Goal: Contribute content

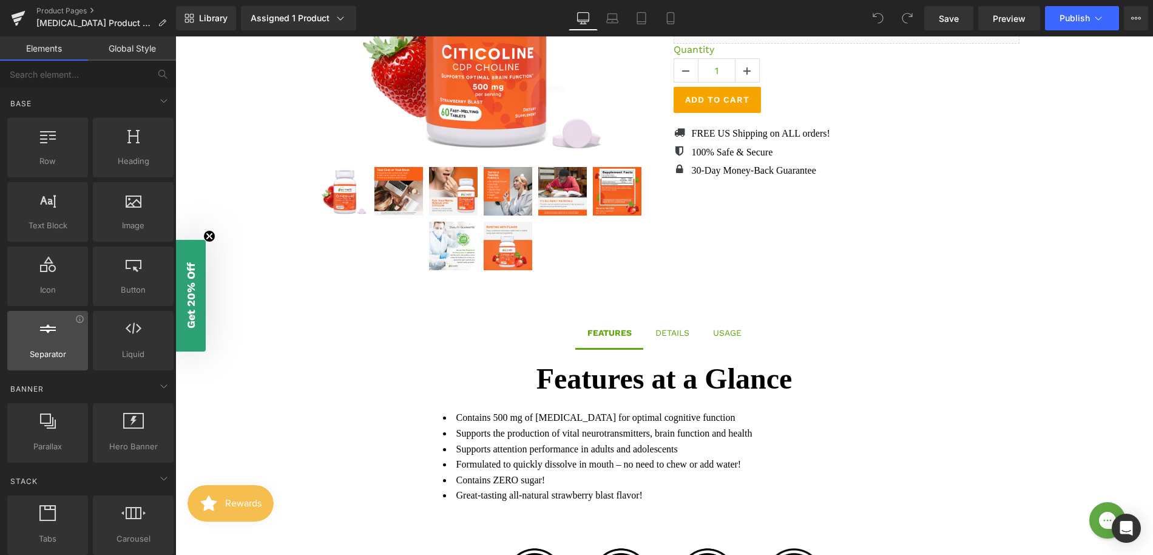
scroll to position [319, 0]
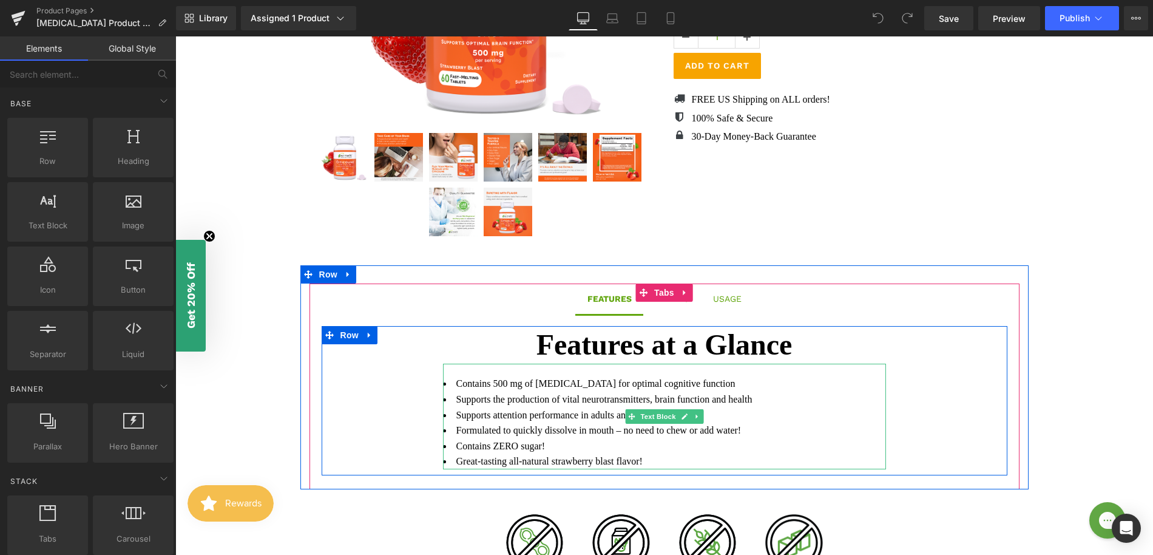
click at [581, 384] on li "Contains 500 mg of [MEDICAL_DATA] for optimal cognitive function" at bounding box center [664, 384] width 443 height 16
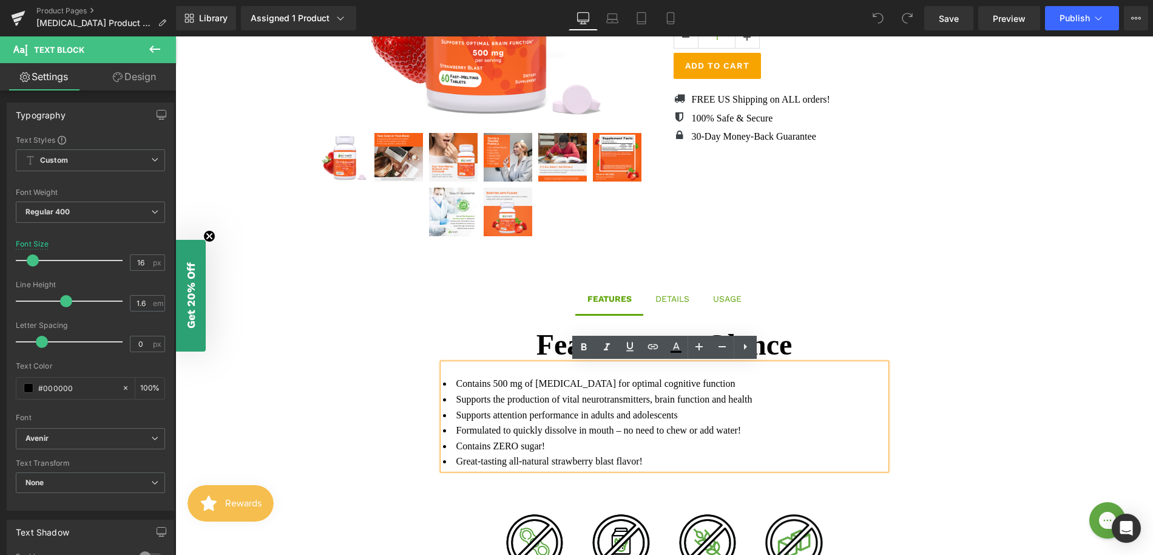
click at [581, 382] on li "Contains 500 mg of [MEDICAL_DATA] for optimal cognitive function" at bounding box center [664, 384] width 443 height 16
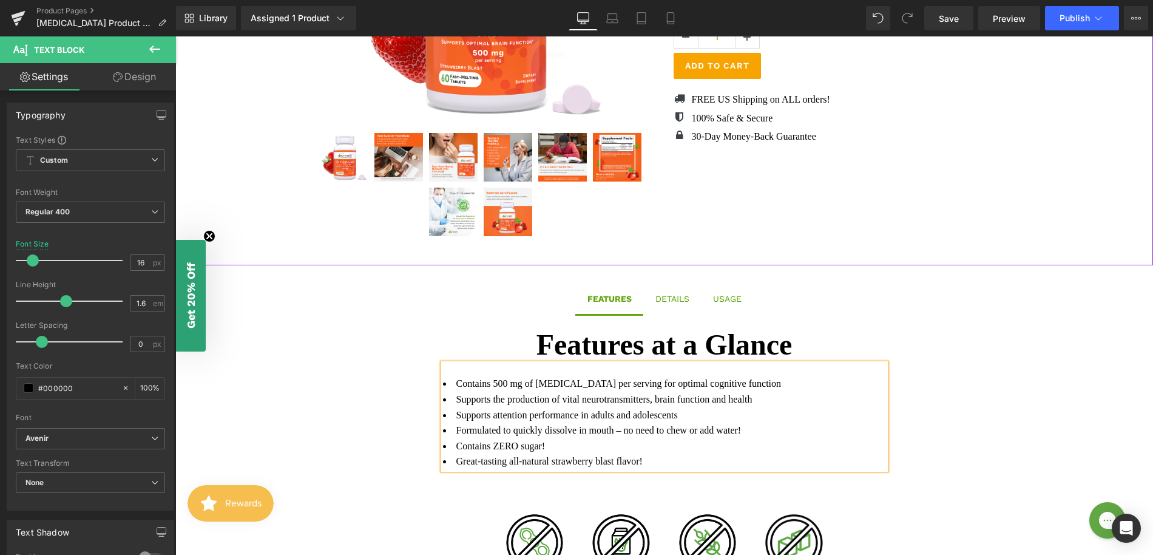
click at [1046, 166] on div "Sale Off (P) Image" at bounding box center [664, 46] width 966 height 402
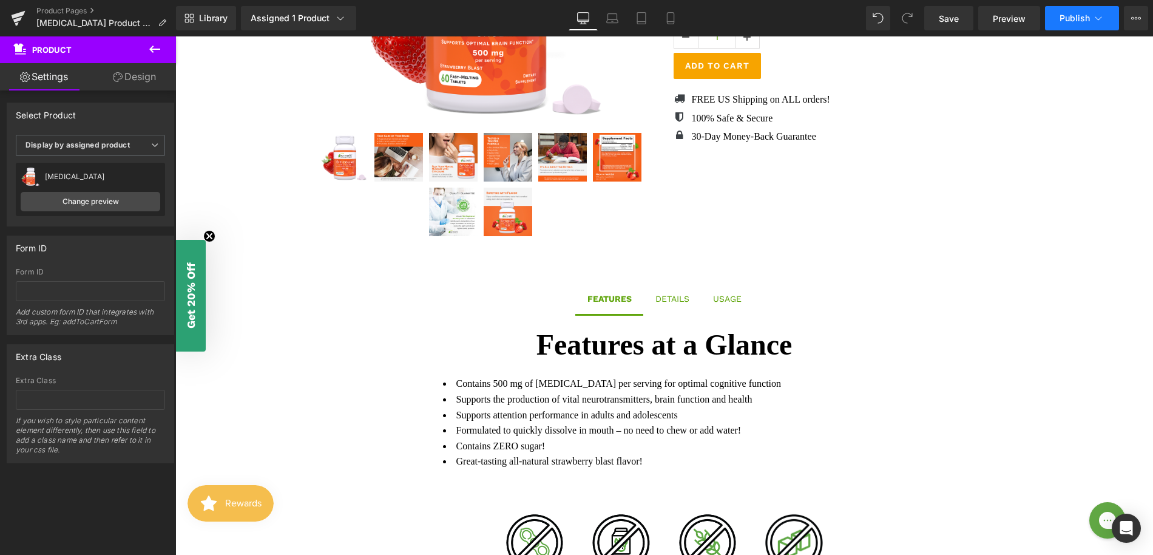
click at [1072, 18] on span "Publish" at bounding box center [1075, 18] width 30 height 10
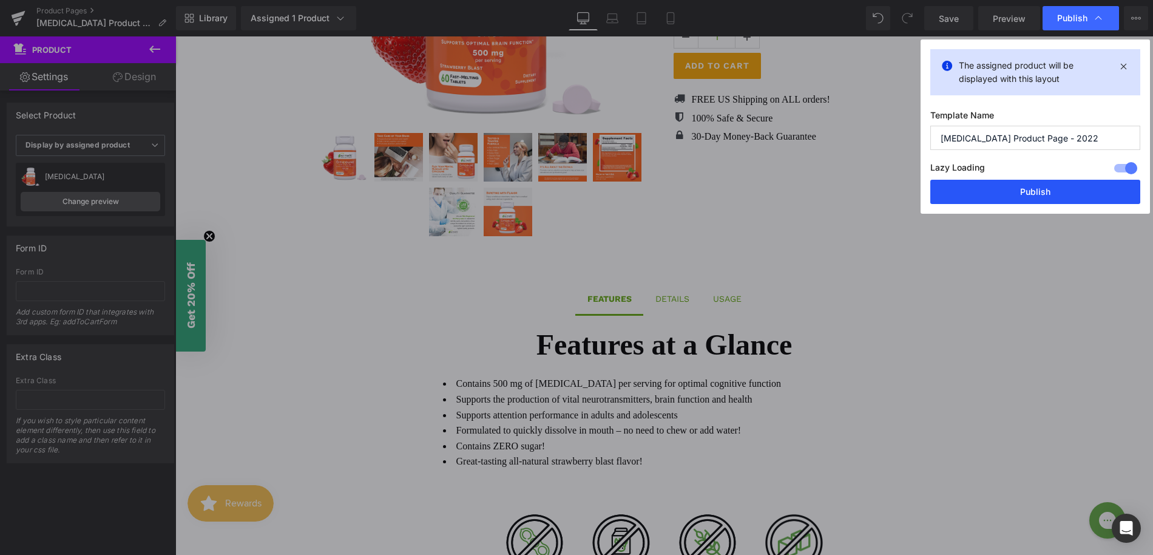
drag, startPoint x: 1022, startPoint y: 180, endPoint x: 846, endPoint y: 144, distance: 179.7
click at [1022, 180] on button "Publish" at bounding box center [1035, 192] width 210 height 24
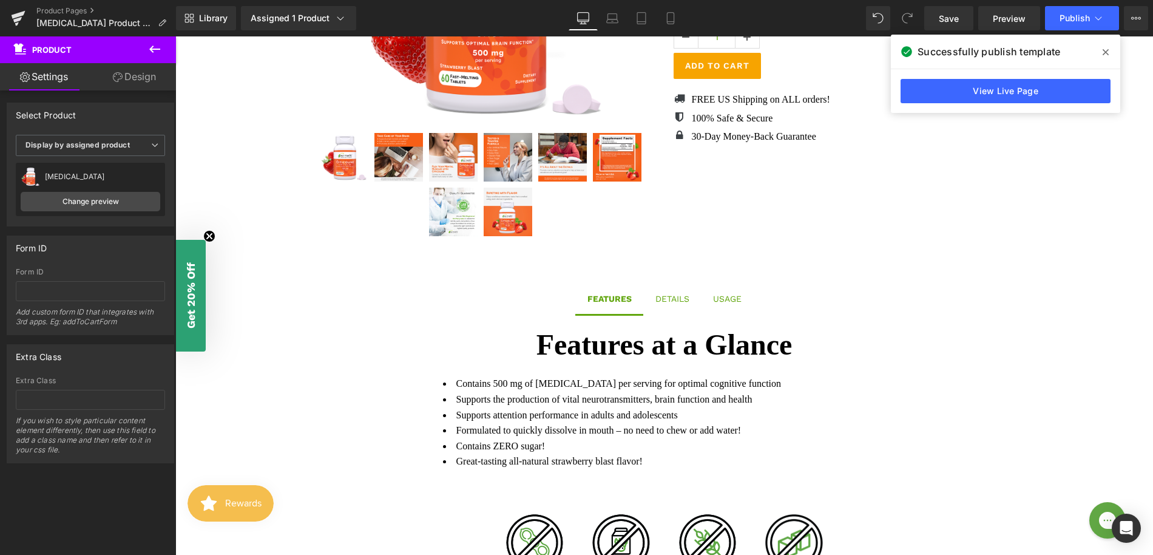
click at [674, 299] on span "Tabs" at bounding box center [664, 292] width 21 height 15
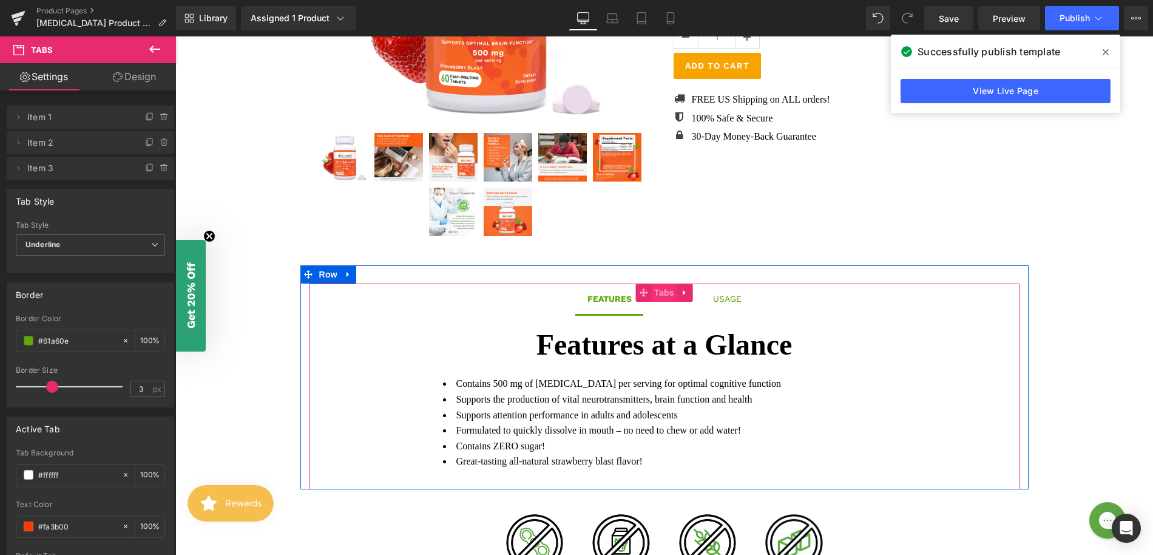
click at [671, 299] on span "Tabs" at bounding box center [664, 292] width 26 height 18
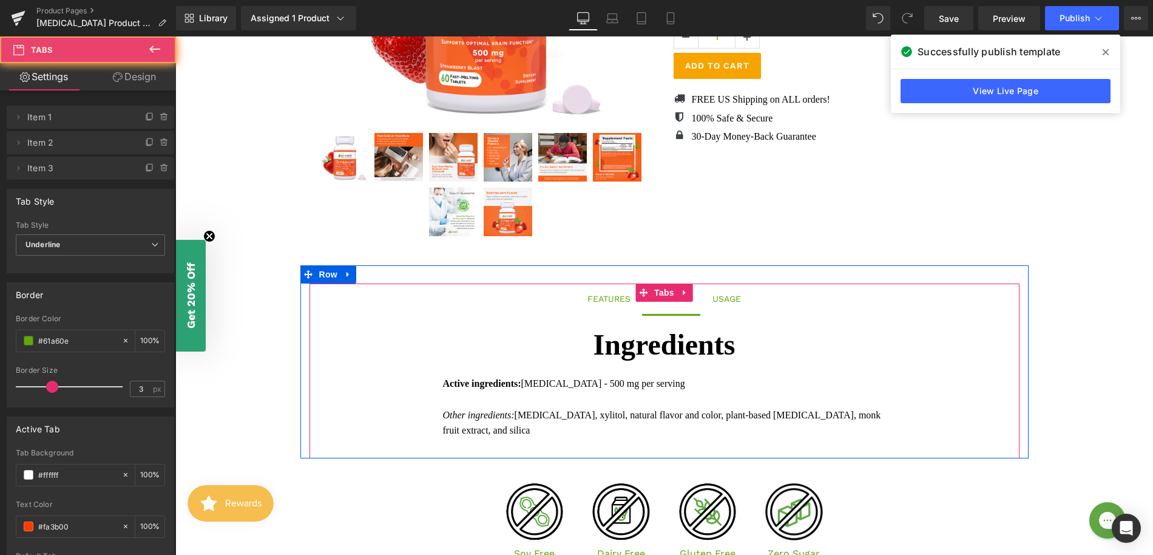
click at [692, 303] on span "DETAILS Text Block" at bounding box center [671, 298] width 59 height 30
click at [730, 299] on div "USAGE" at bounding box center [727, 298] width 29 height 13
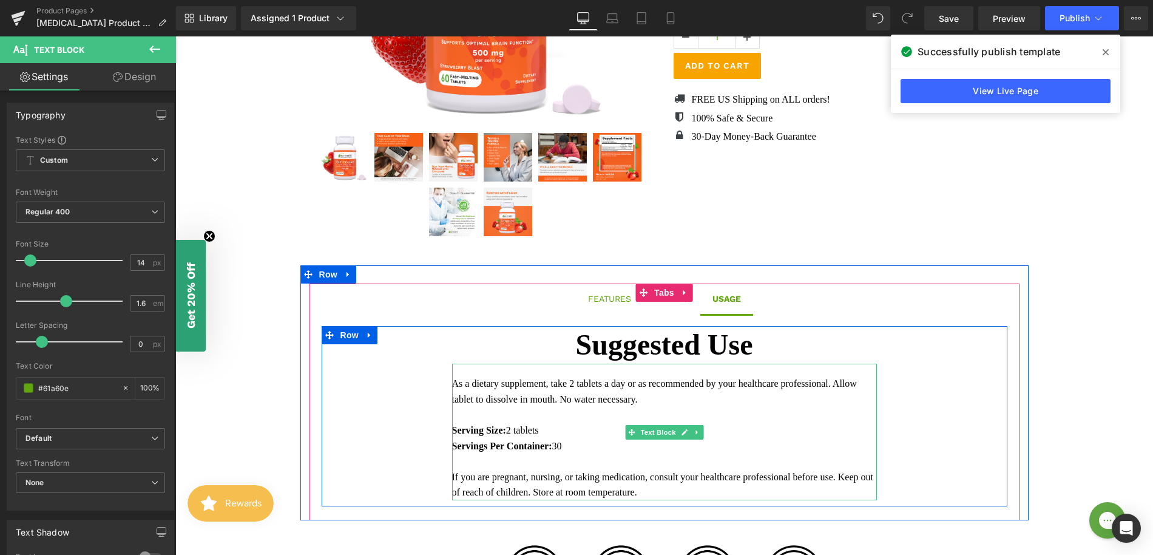
click at [584, 384] on font "As a dietary supplement, take 2 tablets a day or as recommended by your healthc…" at bounding box center [654, 391] width 405 height 26
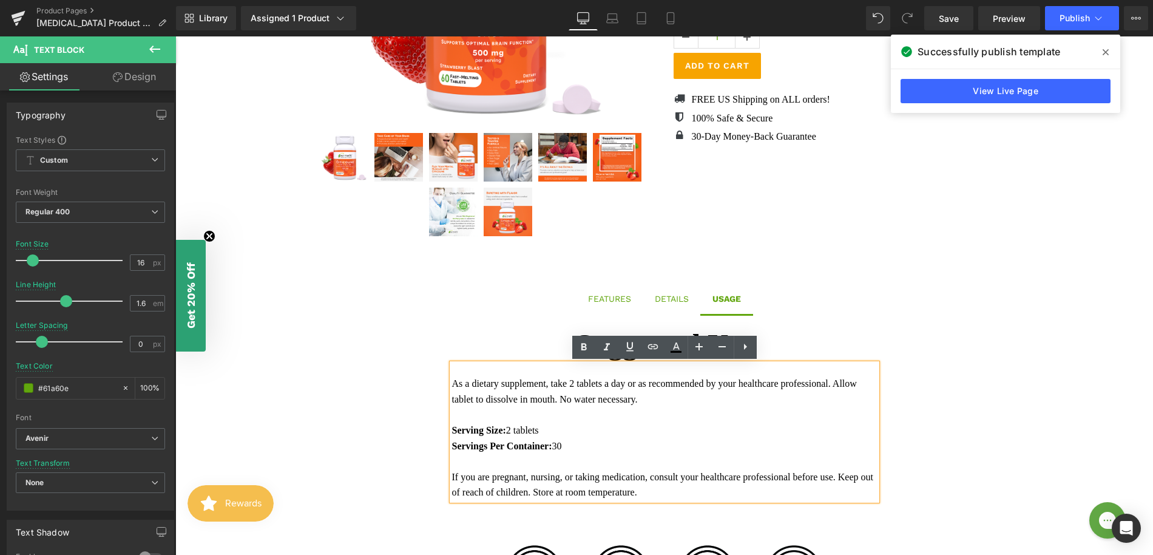
click at [580, 382] on font "As a dietary supplement, take 2 tablets a day or as recommended by your healthc…" at bounding box center [654, 391] width 405 height 26
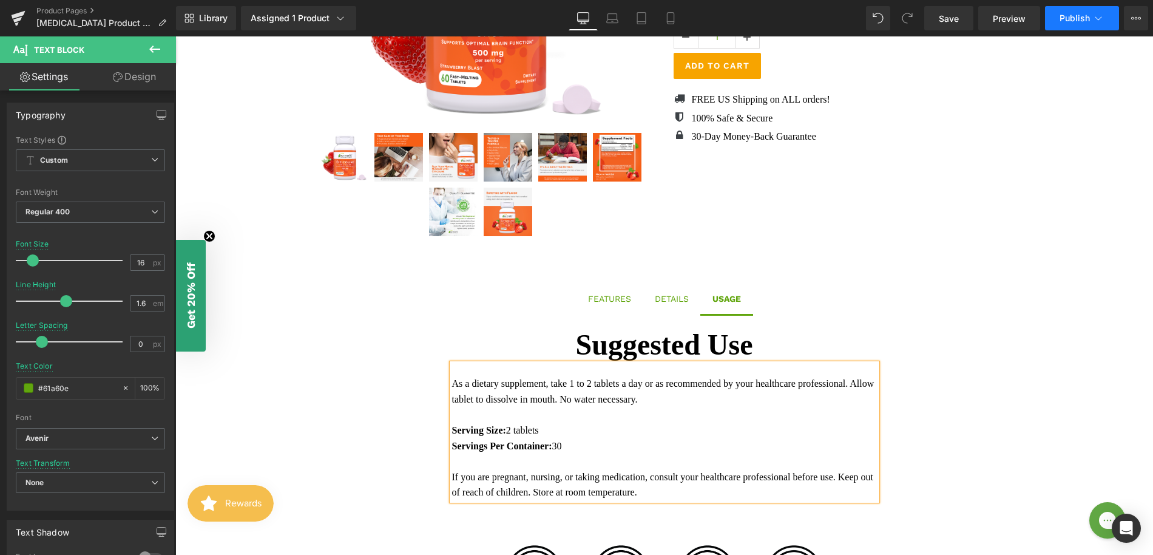
click at [1066, 22] on span "Publish" at bounding box center [1075, 18] width 30 height 10
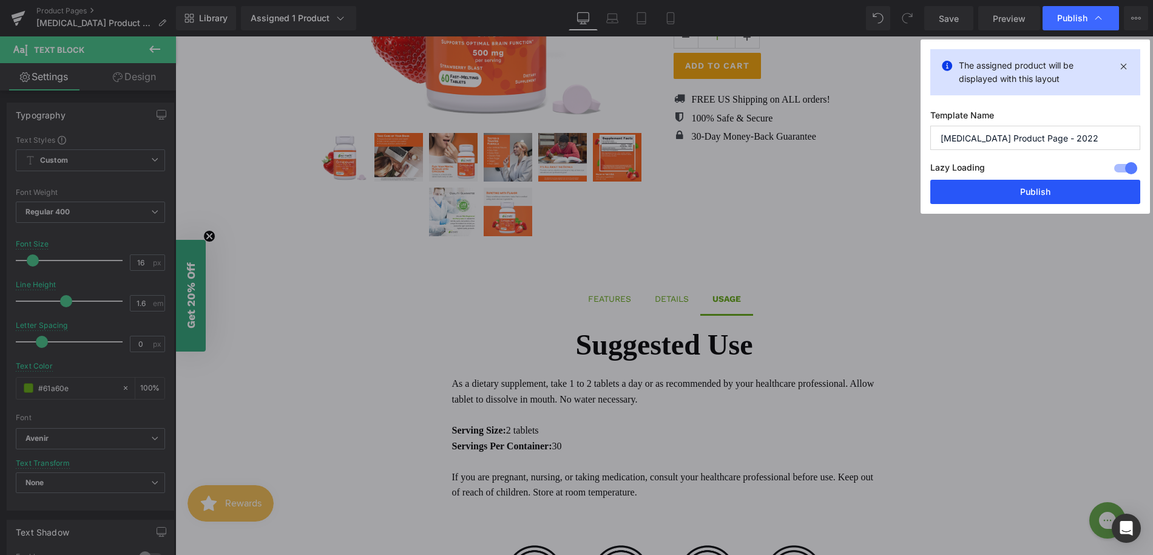
click at [990, 194] on button "Publish" at bounding box center [1035, 192] width 210 height 24
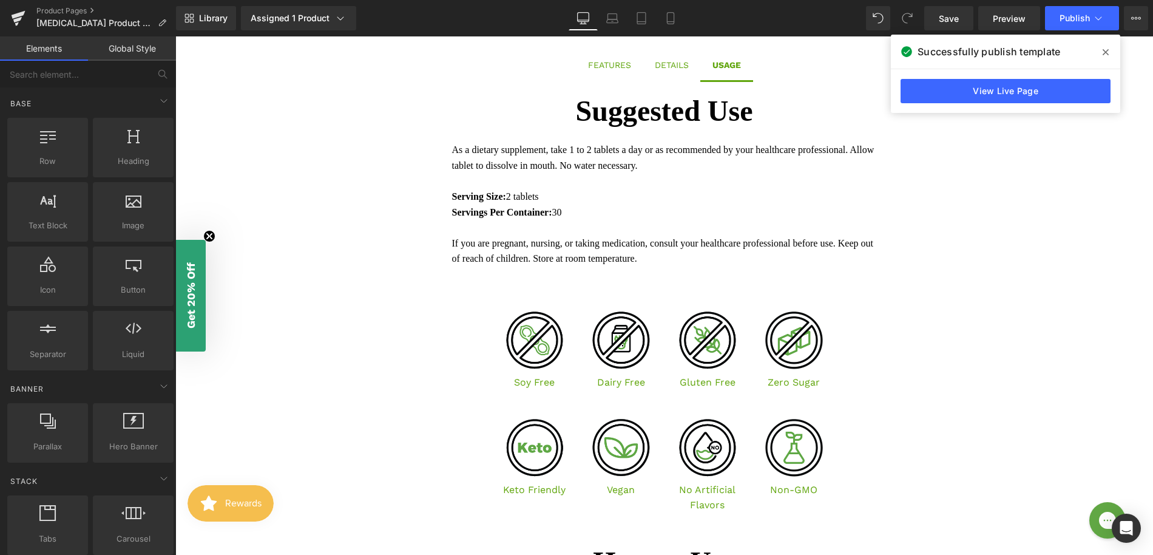
scroll to position [417, 0]
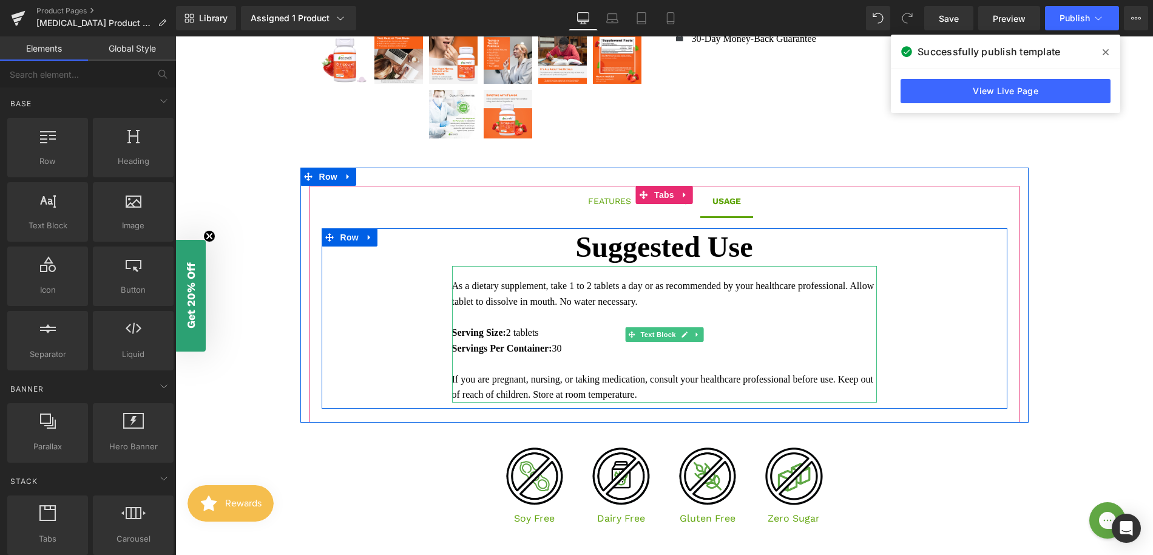
click at [589, 283] on font "As a dietary supplement, take 1 to 2 tablets a day or as recommended by your he…" at bounding box center [663, 293] width 422 height 26
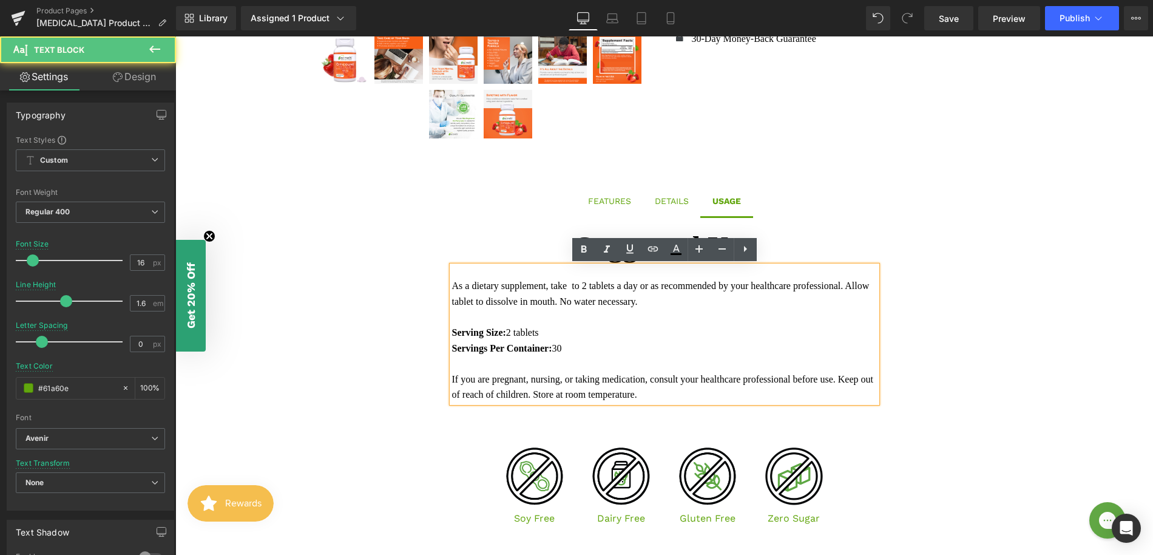
click at [588, 287] on font "As a dietary supplement, take to 2 tablets a day or as recommended by your heal…" at bounding box center [661, 293] width 418 height 26
click at [585, 286] on font "As a dietary supplement, take to 2 tablets a day or as recommended by your heal…" at bounding box center [661, 293] width 418 height 26
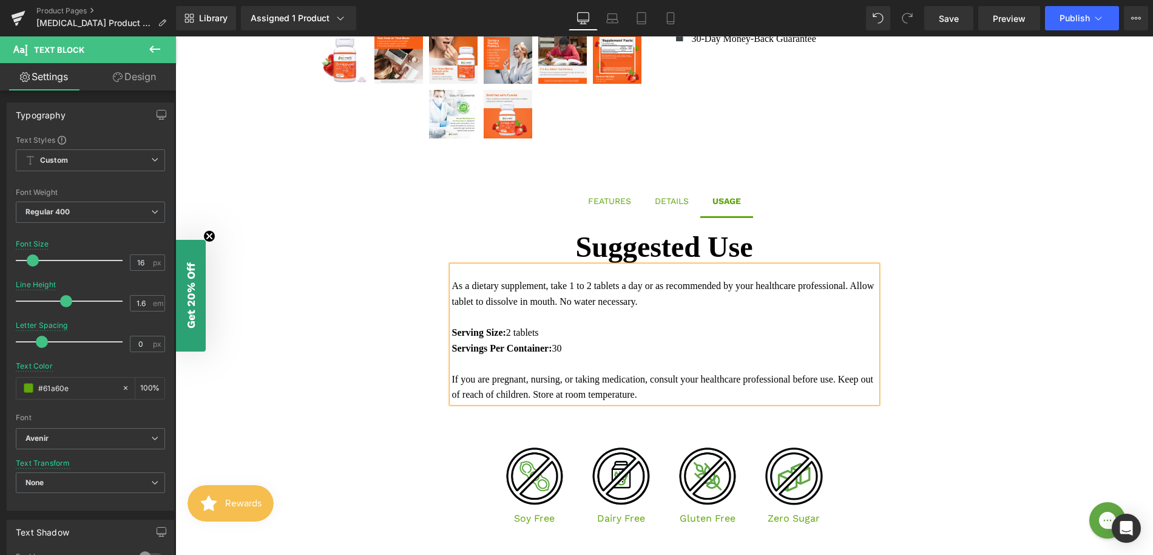
click at [603, 287] on font "As a dietary supplement, take 1 to 2 tablets a day or as recommended by your he…" at bounding box center [663, 293] width 422 height 26
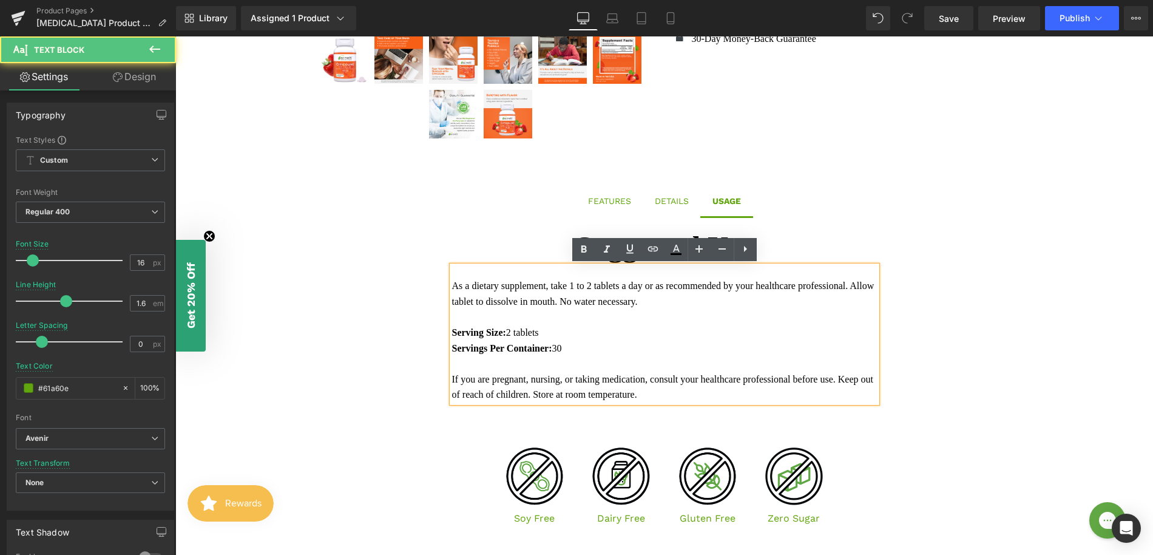
click at [611, 286] on font "As a dietary supplement, take 1 to 2 tablets a day or as recommended by your he…" at bounding box center [663, 293] width 422 height 26
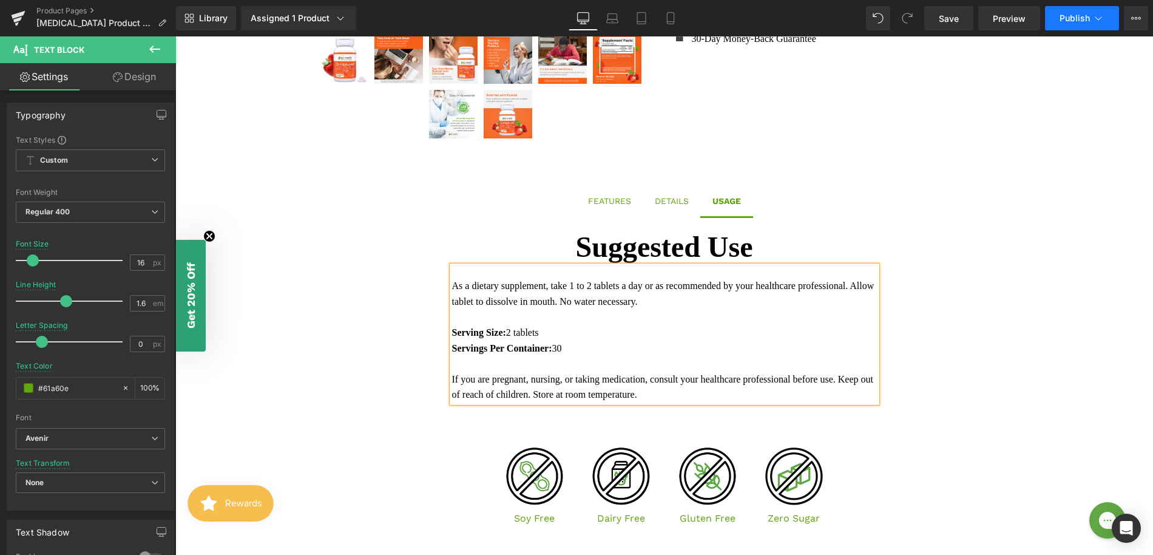
click at [1075, 25] on button "Publish" at bounding box center [1082, 18] width 74 height 24
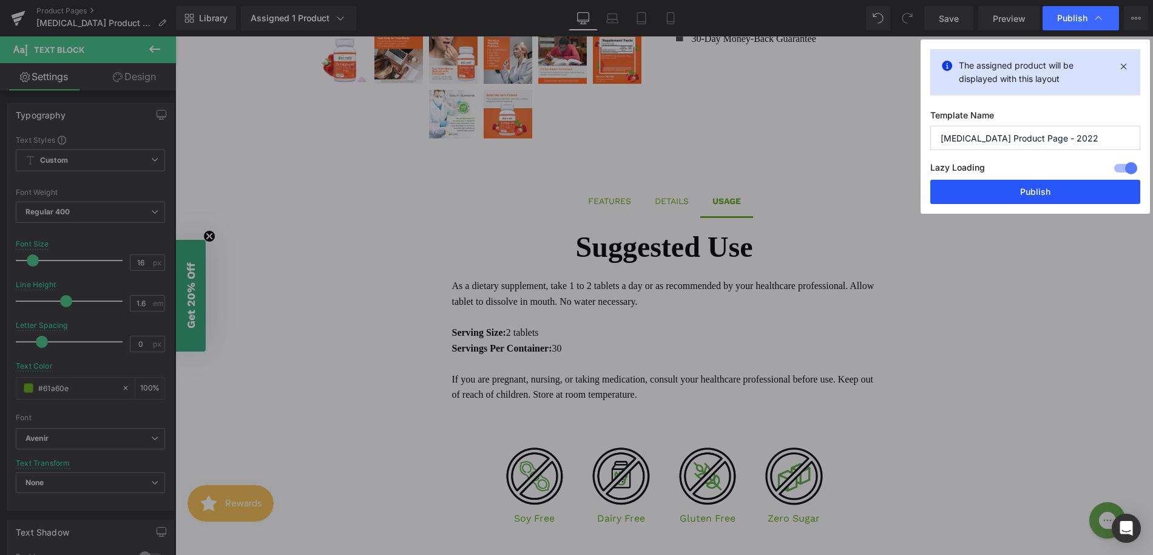
click at [1025, 189] on button "Publish" at bounding box center [1035, 192] width 210 height 24
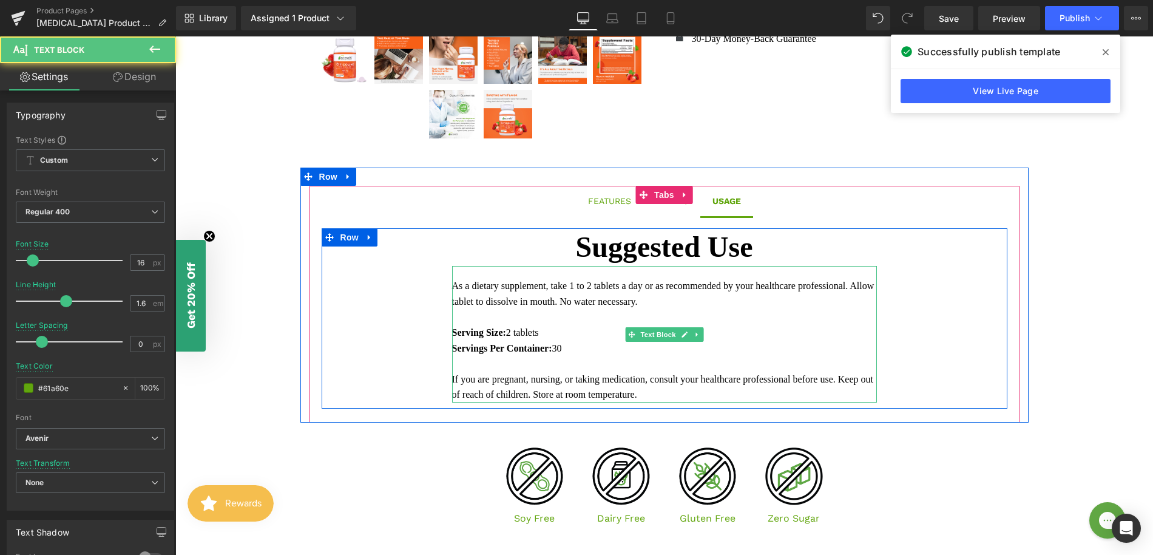
click at [587, 288] on font "As a dietary supplement, take 1 to 2 tablets a day or as recommended by your he…" at bounding box center [663, 293] width 422 height 26
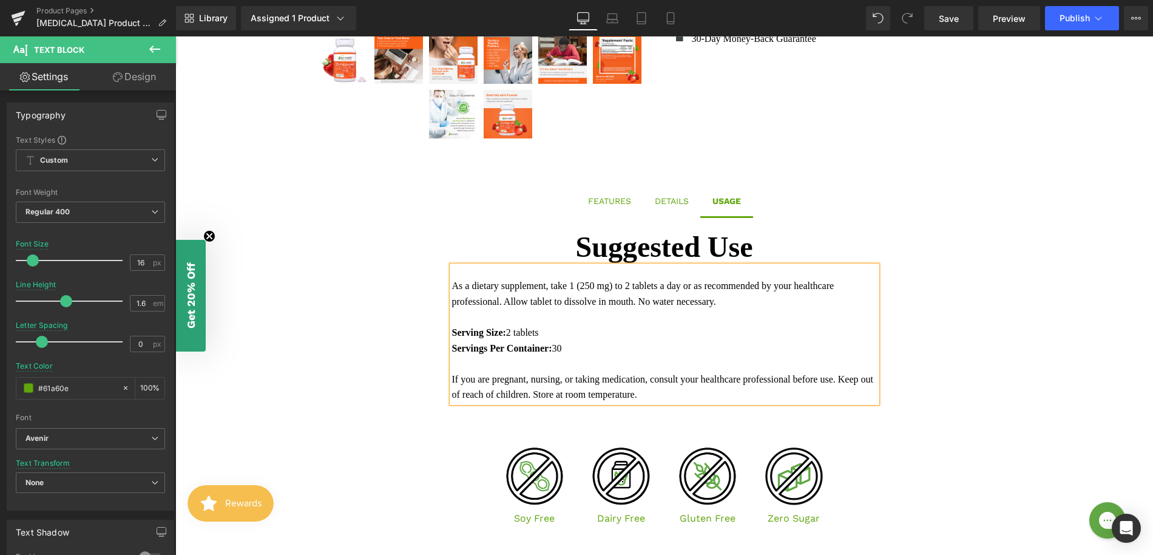
click at [649, 282] on font "As a dietary supplement, take 1 (250 mg) to 2 tablets a day or as recommended b…" at bounding box center [643, 293] width 382 height 26
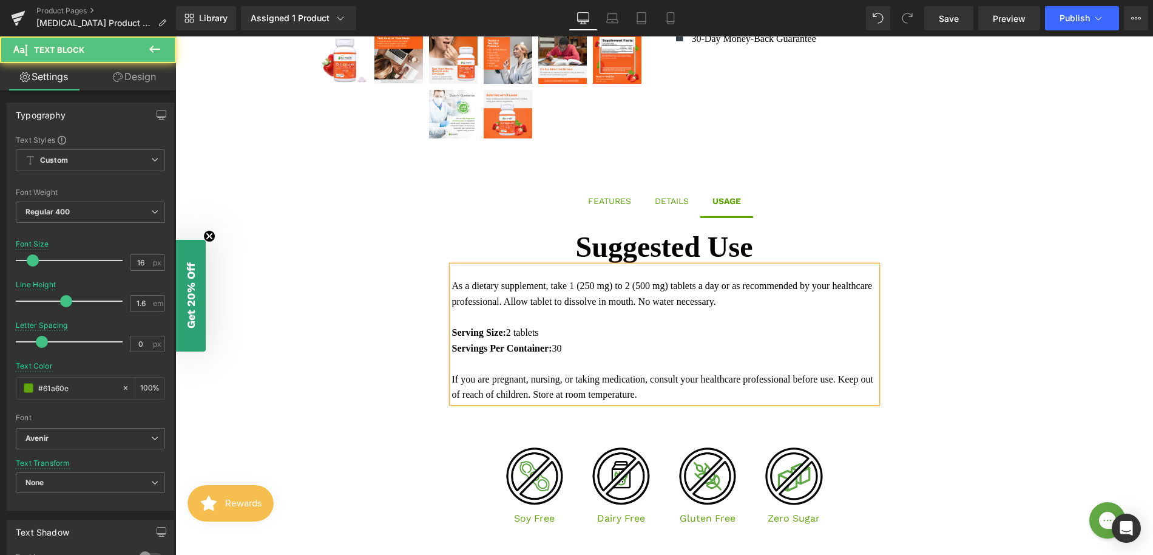
click at [629, 286] on font "As a dietary supplement, take 1 (250 mg) to 2 (500 mg) tablets a day or as reco…" at bounding box center [662, 293] width 421 height 26
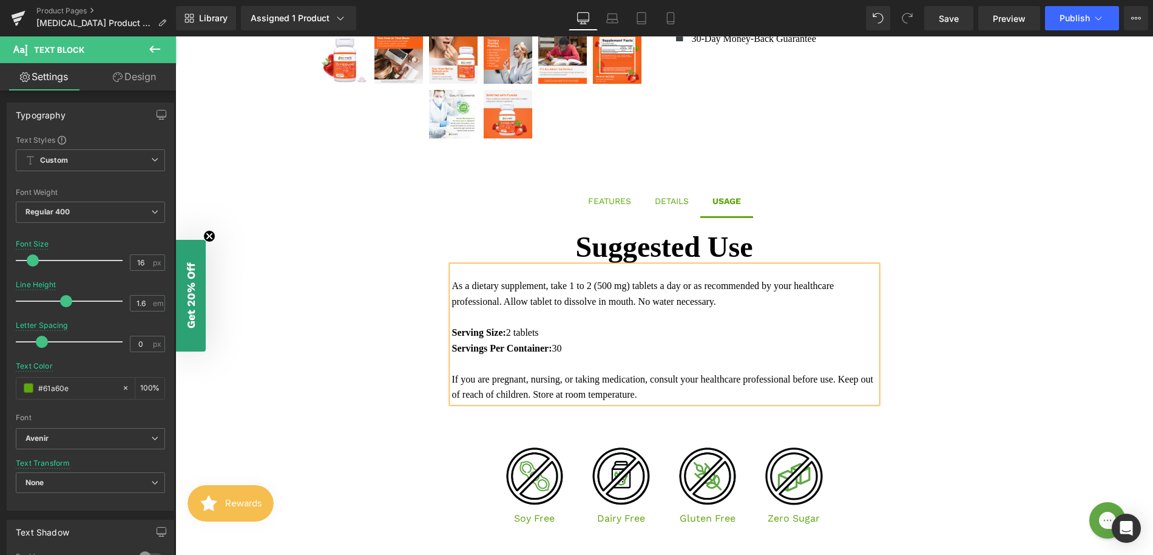
click at [651, 286] on font "As a dietary supplement, take 1 to 2 (500 mg) tablets a day or as recommended b…" at bounding box center [643, 293] width 382 height 26
click at [1066, 19] on span "Publish" at bounding box center [1075, 18] width 30 height 10
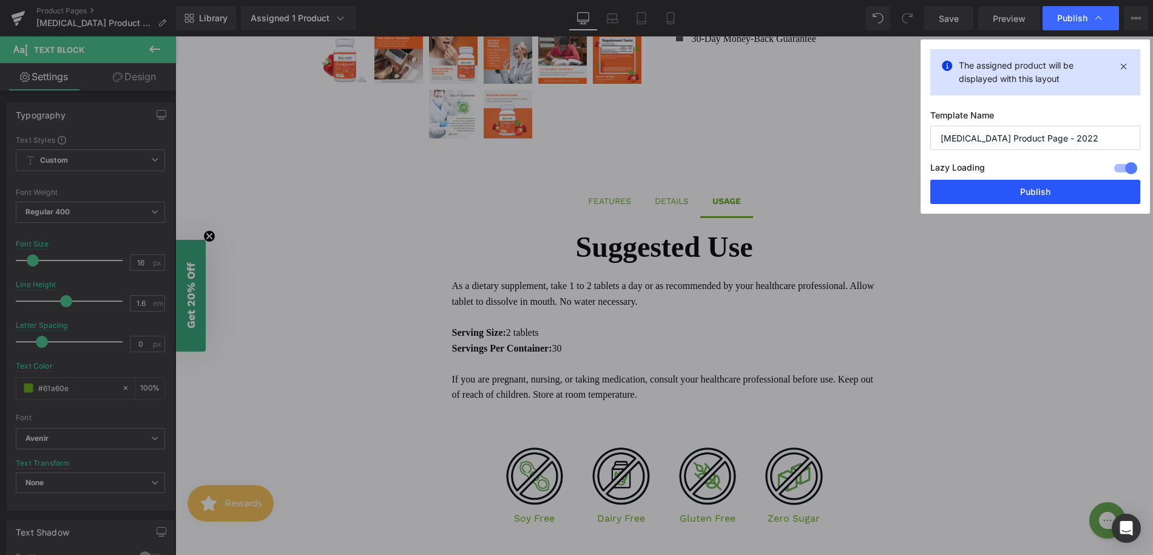
click at [997, 191] on button "Publish" at bounding box center [1035, 192] width 210 height 24
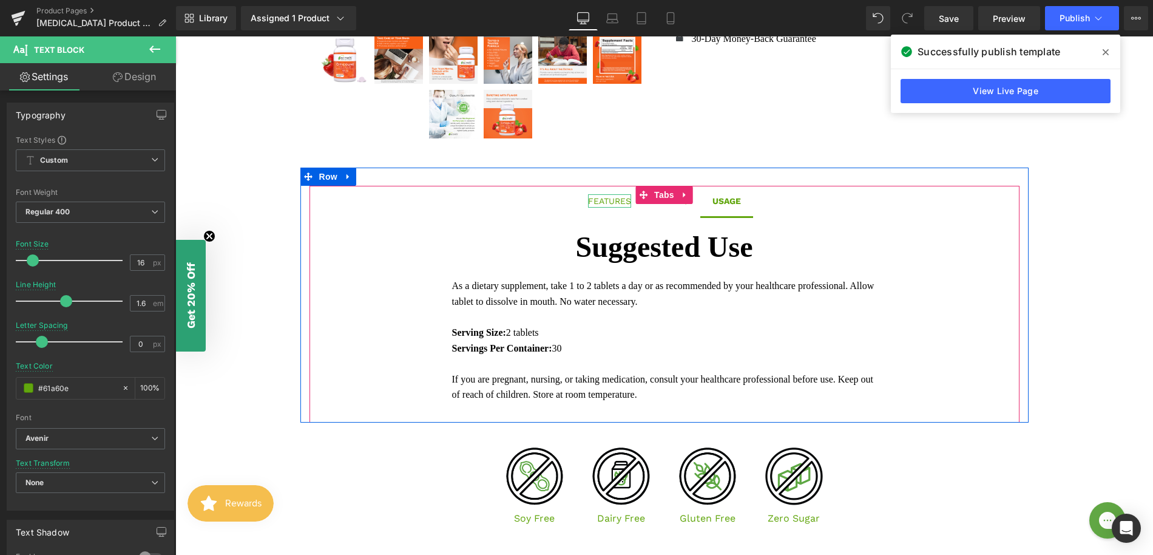
click at [621, 201] on div "FEATURES" at bounding box center [609, 200] width 43 height 13
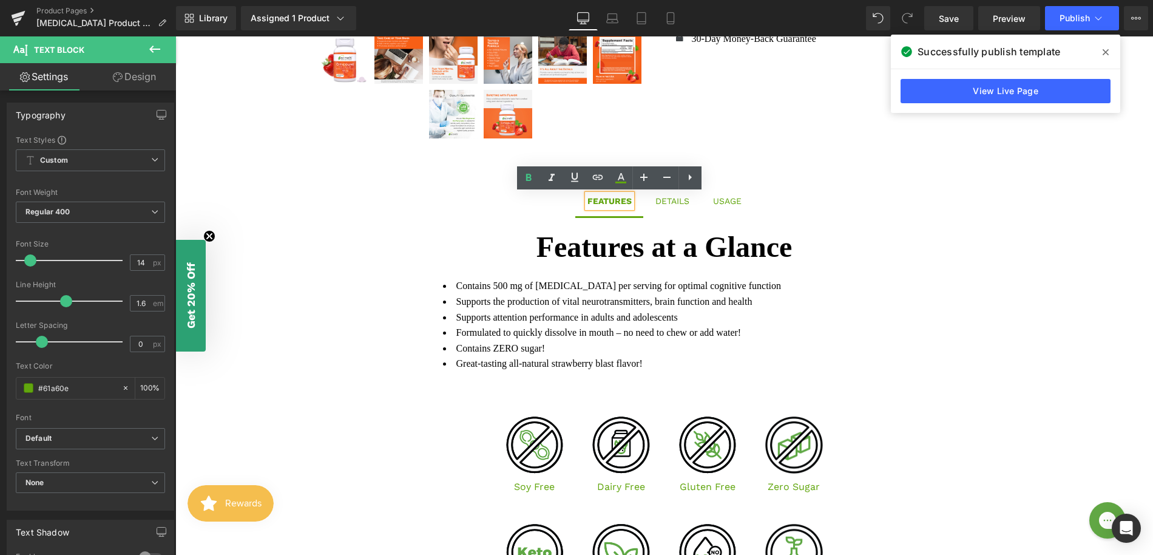
click at [660, 200] on div "DETAILS" at bounding box center [672, 200] width 34 height 13
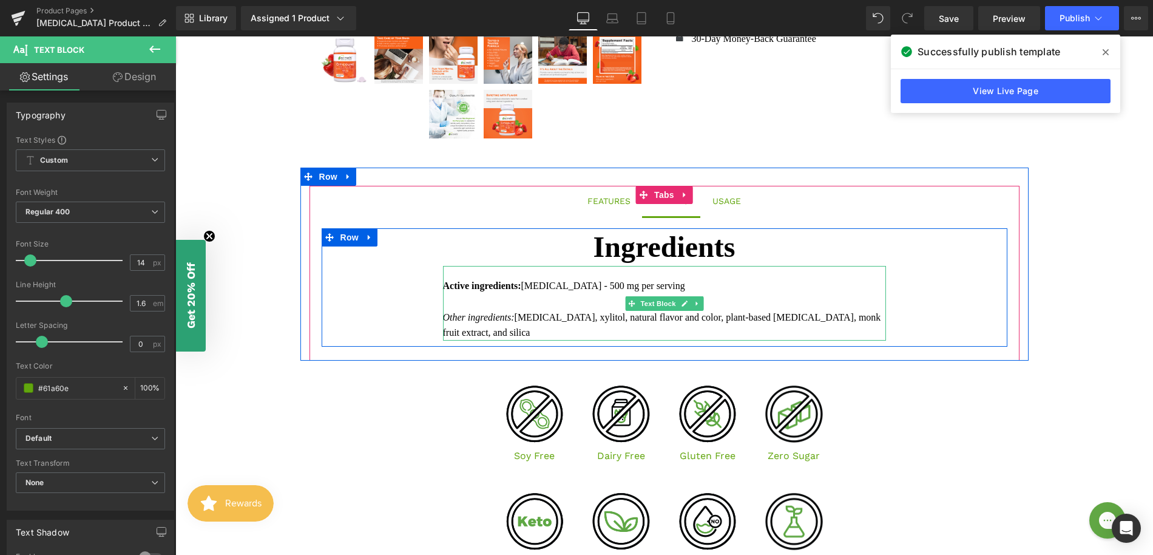
click at [599, 319] on div "Other ingredients: [MEDICAL_DATA], xylitol, natural flavor and color, plant-bas…" at bounding box center [664, 325] width 443 height 31
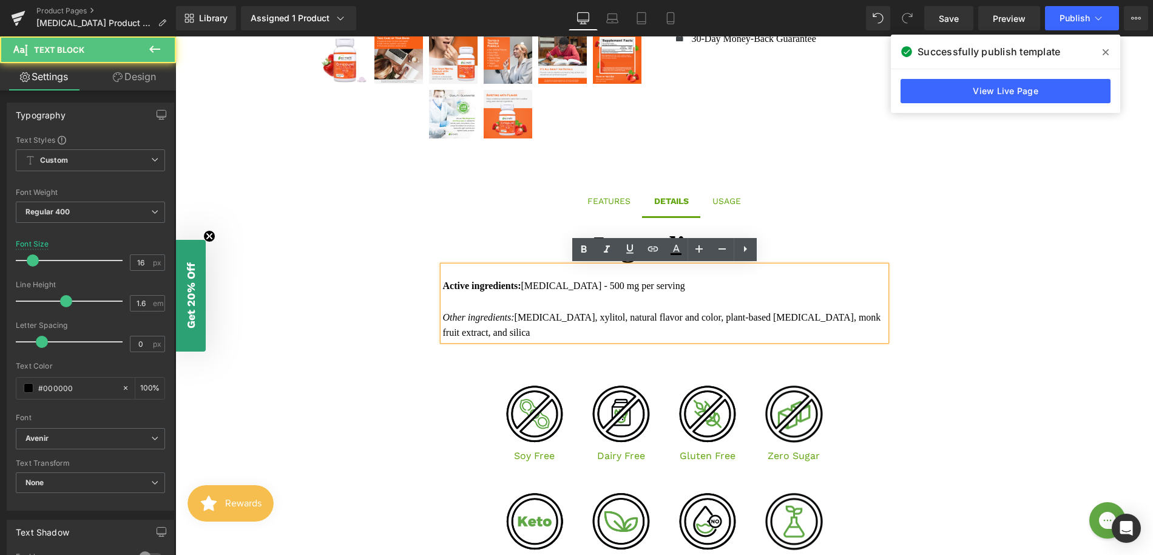
click at [600, 316] on div "Other ingredients: [MEDICAL_DATA], xylitol, natural flavor and color, plant-bas…" at bounding box center [664, 325] width 443 height 31
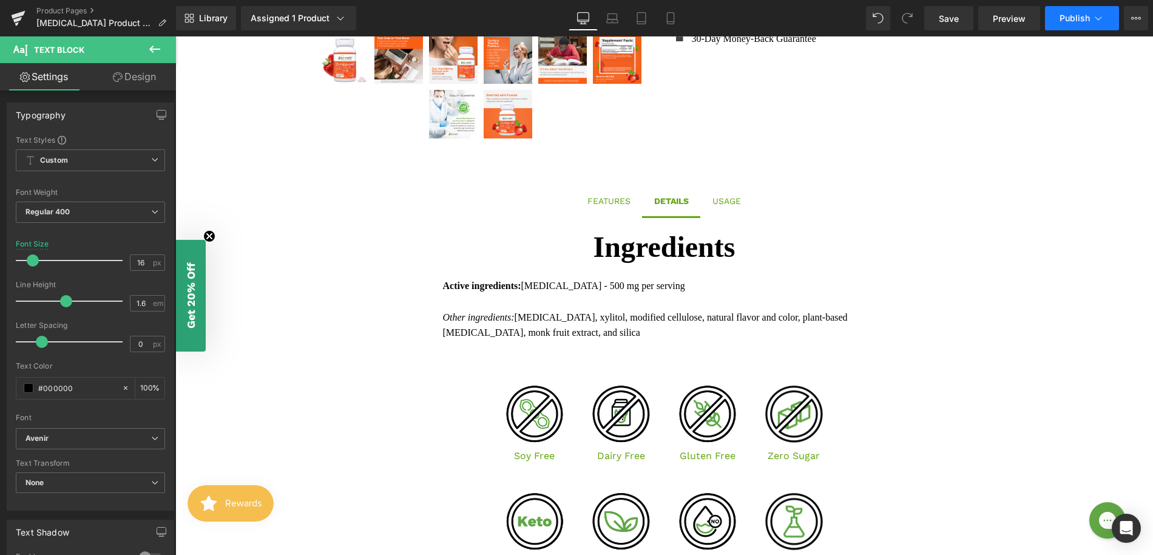
click at [1063, 19] on span "Publish" at bounding box center [1075, 18] width 30 height 10
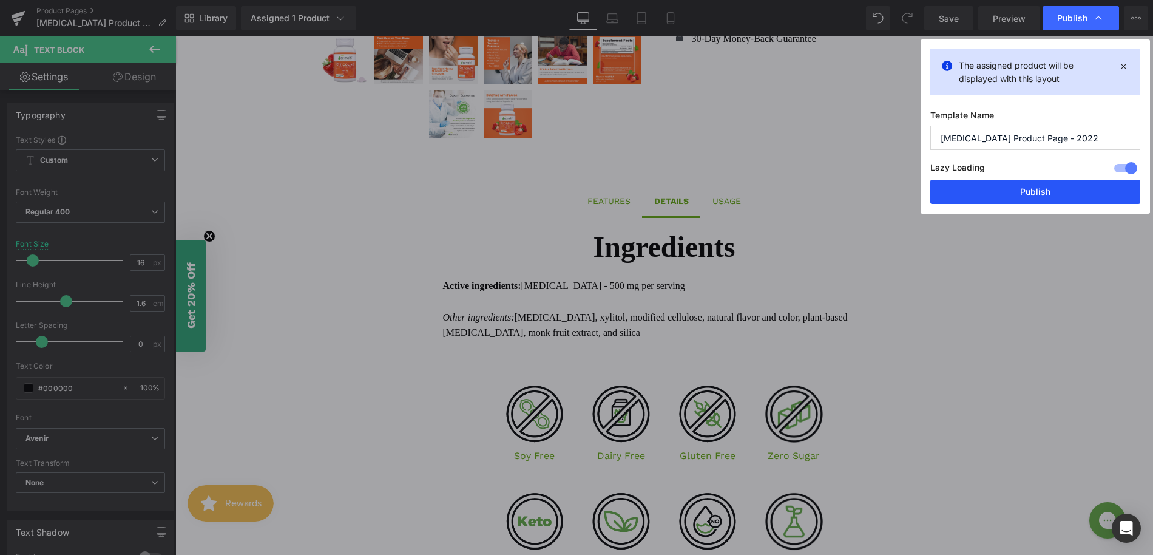
drag, startPoint x: 973, startPoint y: 197, endPoint x: 797, endPoint y: 160, distance: 179.3
click at [973, 197] on button "Publish" at bounding box center [1035, 192] width 210 height 24
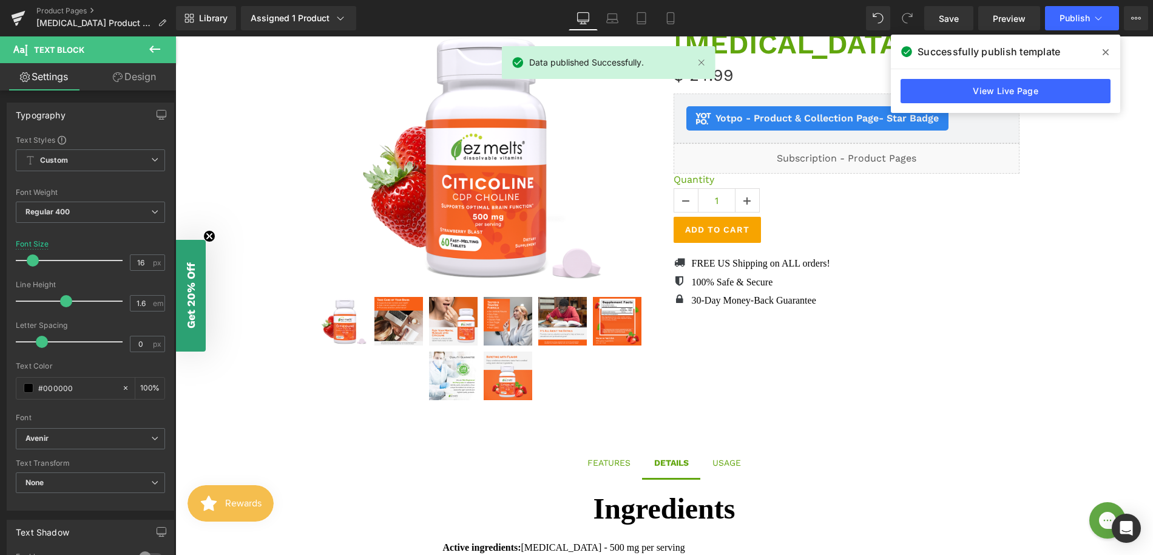
scroll to position [0, 0]
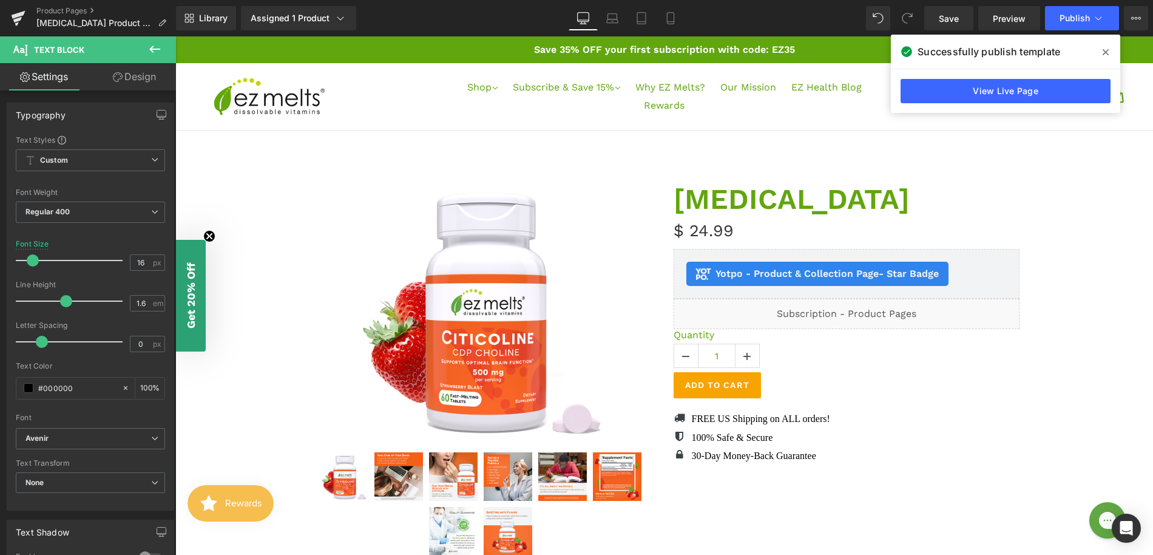
click at [1100, 56] on span at bounding box center [1105, 51] width 19 height 19
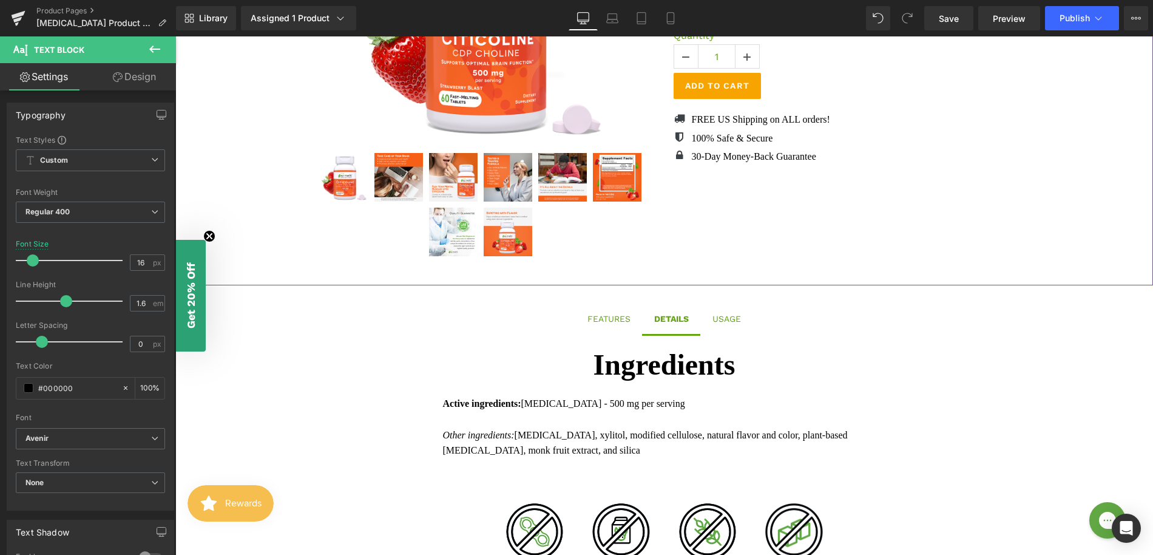
scroll to position [300, 0]
